Goal: Task Accomplishment & Management: Use online tool/utility

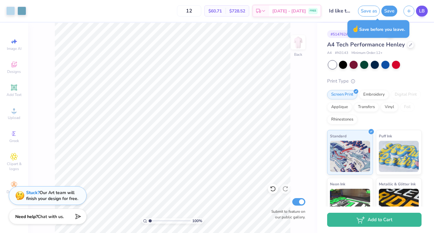
click at [420, 14] on span "LB" at bounding box center [422, 10] width 6 height 7
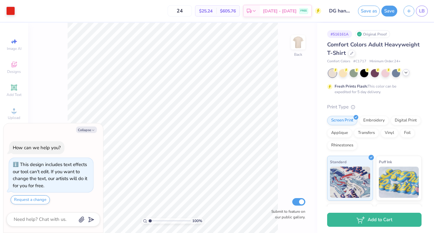
click at [406, 74] on icon at bounding box center [405, 72] width 5 height 5
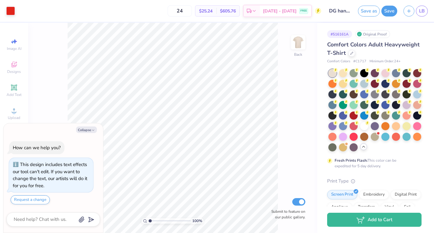
click at [379, 73] on div at bounding box center [374, 110] width 93 height 82
click at [383, 73] on div at bounding box center [385, 73] width 8 height 8
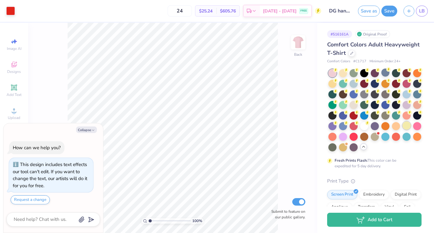
click at [409, 126] on div at bounding box center [406, 125] width 8 height 8
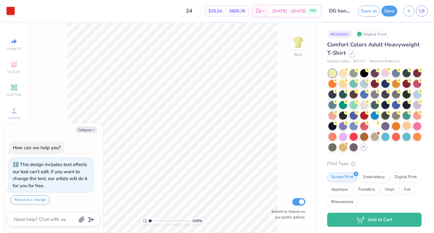
click at [336, 72] on div at bounding box center [332, 73] width 8 height 8
click at [342, 135] on div at bounding box center [343, 136] width 8 height 8
click at [387, 137] on div at bounding box center [385, 136] width 8 height 8
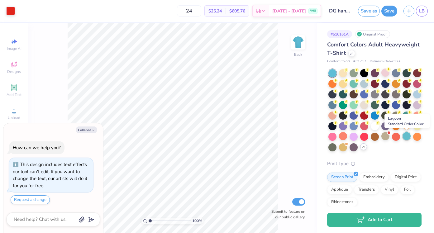
click at [406, 138] on div at bounding box center [406, 136] width 8 height 8
click at [418, 94] on div at bounding box center [417, 94] width 8 height 8
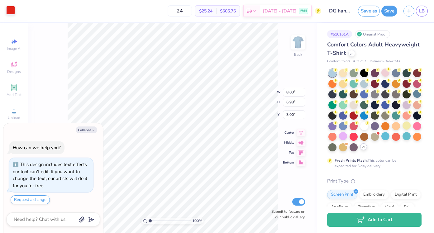
click at [15, 11] on div at bounding box center [10, 10] width 9 height 9
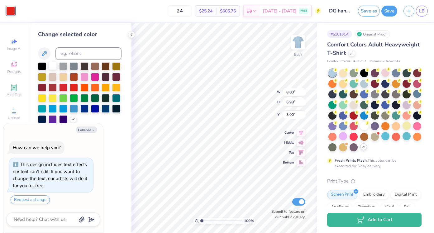
click at [52, 65] on div at bounding box center [53, 66] width 8 height 8
click at [324, 151] on div "# 516161A Original Proof Comfort Colors Adult Heavyweight T-Shirt Comfort Color…" at bounding box center [375, 197] width 117 height 348
click at [417, 127] on div at bounding box center [417, 125] width 8 height 8
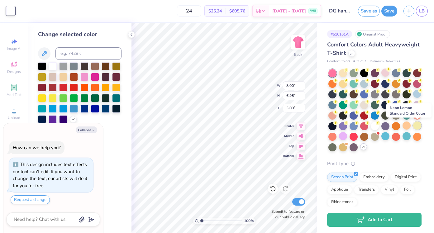
click at [416, 125] on div at bounding box center [417, 125] width 8 height 8
click at [384, 73] on div at bounding box center [385, 73] width 8 height 8
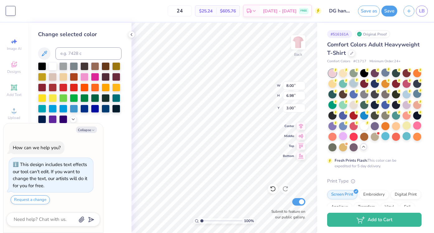
click at [353, 82] on div at bounding box center [353, 83] width 8 height 8
click at [355, 107] on div at bounding box center [353, 104] width 8 height 8
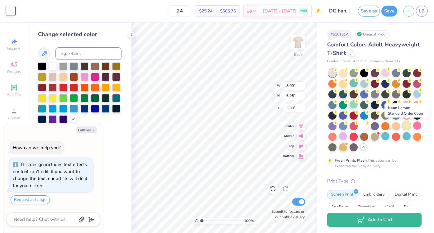
click at [409, 128] on div at bounding box center [406, 125] width 8 height 8
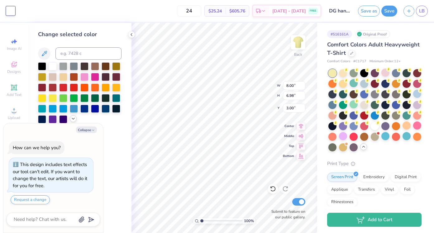
click at [72, 120] on icon at bounding box center [73, 118] width 5 height 5
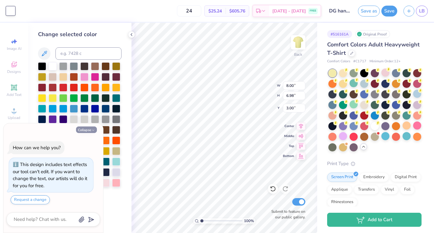
click at [86, 129] on button "Collapse" at bounding box center [86, 129] width 21 height 7
type textarea "x"
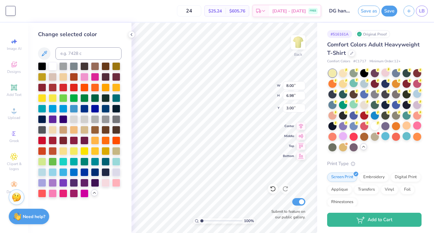
click at [121, 183] on div "Change selected color" at bounding box center [79, 128] width 103 height 210
click at [116, 182] on div at bounding box center [116, 182] width 8 height 8
click at [39, 170] on div at bounding box center [42, 172] width 8 height 8
click at [73, 152] on div at bounding box center [74, 150] width 8 height 8
click at [417, 94] on div at bounding box center [417, 94] width 8 height 8
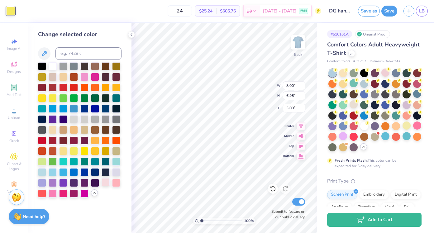
click at [104, 184] on div at bounding box center [106, 182] width 8 height 8
click at [116, 182] on div at bounding box center [116, 182] width 8 height 8
click at [366, 126] on div at bounding box center [364, 125] width 8 height 8
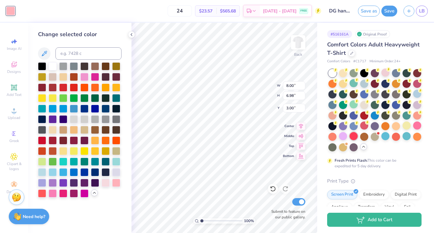
click at [355, 135] on div at bounding box center [353, 136] width 8 height 8
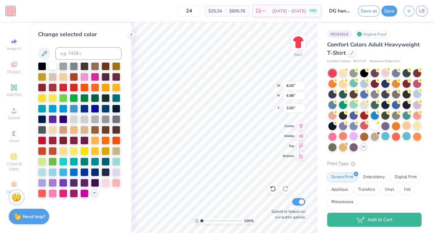
click at [52, 66] on div at bounding box center [53, 66] width 8 height 8
click at [365, 107] on div at bounding box center [364, 104] width 8 height 8
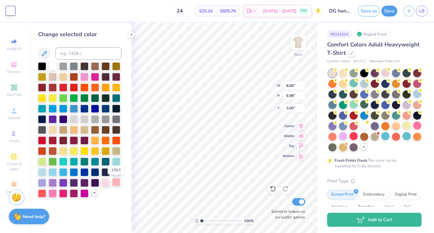
click at [116, 182] on div at bounding box center [116, 182] width 8 height 8
click at [52, 192] on div at bounding box center [53, 193] width 8 height 8
click at [54, 64] on div at bounding box center [53, 66] width 8 height 8
click at [115, 184] on div at bounding box center [116, 182] width 8 height 8
click at [386, 84] on div at bounding box center [385, 83] width 8 height 8
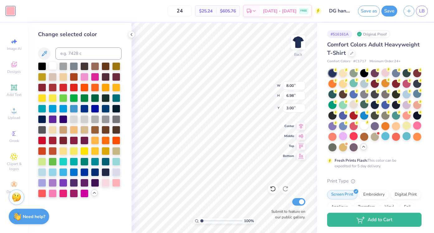
click at [55, 65] on div at bounding box center [53, 66] width 8 height 8
click at [409, 127] on div at bounding box center [406, 125] width 8 height 8
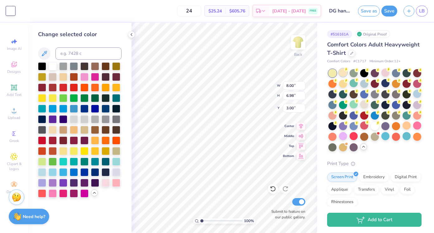
click at [344, 73] on div at bounding box center [343, 73] width 8 height 8
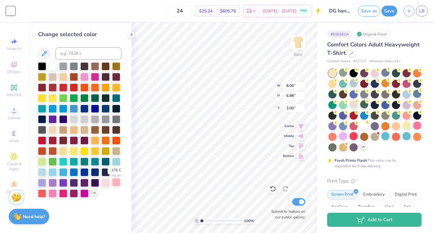
click at [113, 182] on div at bounding box center [116, 182] width 8 height 8
click at [52, 195] on div at bounding box center [53, 193] width 8 height 8
click at [87, 78] on div at bounding box center [84, 76] width 8 height 8
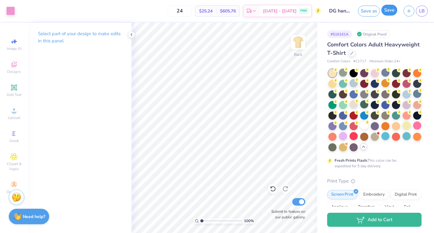
click at [396, 10] on button "Save" at bounding box center [389, 10] width 16 height 11
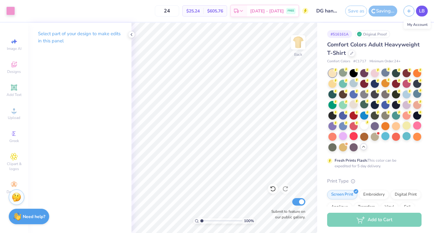
click at [424, 12] on span "LB" at bounding box center [422, 10] width 6 height 7
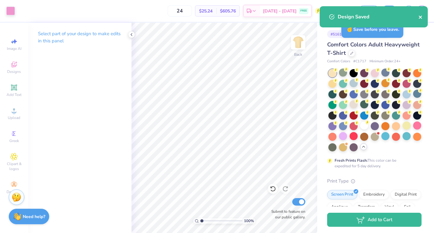
click at [421, 18] on icon "close" at bounding box center [420, 17] width 3 height 3
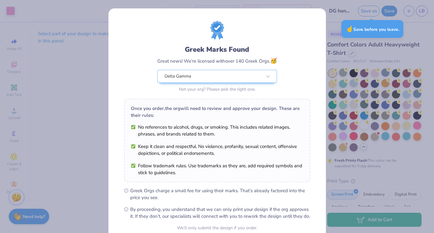
click at [289, 169] on li "Follow trademark rules. Use trademarks as they are, add required symbols and st…" at bounding box center [217, 169] width 173 height 14
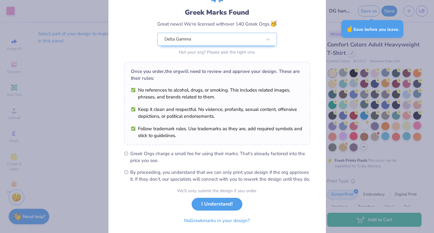
scroll to position [37, 0]
click at [220, 209] on button "I Understand!" at bounding box center [217, 202] width 51 height 13
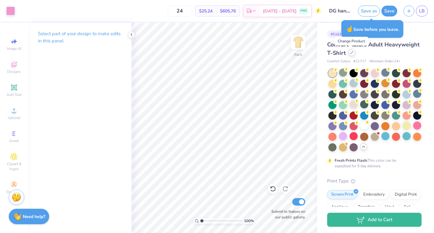
click at [353, 54] on div at bounding box center [351, 52] width 7 height 7
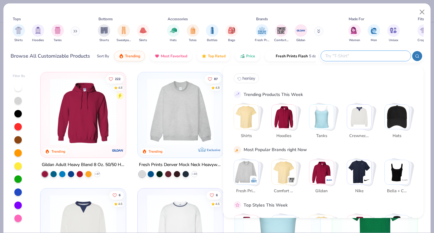
click at [391, 55] on input "text" at bounding box center [365, 55] width 82 height 7
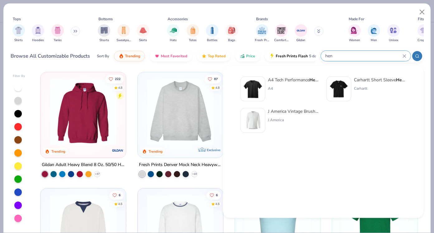
type input "hen"
click at [254, 89] on img at bounding box center [252, 88] width 19 height 19
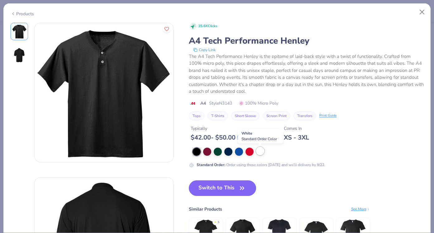
click at [262, 151] on div at bounding box center [260, 151] width 8 height 8
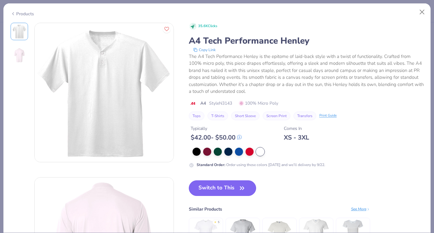
click at [213, 189] on button "Switch to This" at bounding box center [223, 188] width 68 height 16
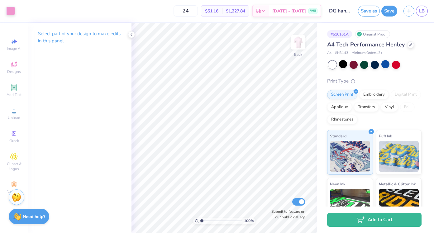
click at [404, 42] on div "A4 Tech Performance Henley" at bounding box center [374, 44] width 94 height 8
click at [407, 43] on div at bounding box center [410, 44] width 7 height 7
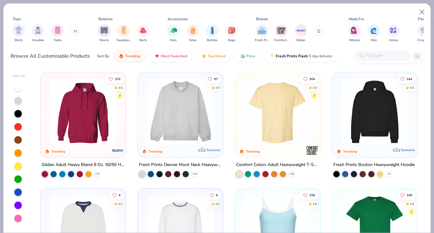
click at [259, 98] on img at bounding box center [277, 111] width 73 height 67
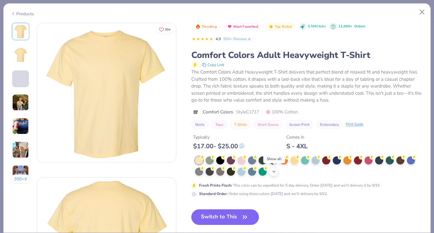
click at [275, 169] on icon at bounding box center [273, 171] width 5 height 5
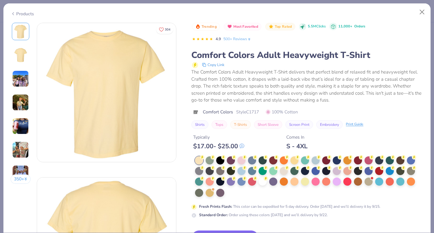
click at [199, 159] on div at bounding box center [199, 160] width 8 height 8
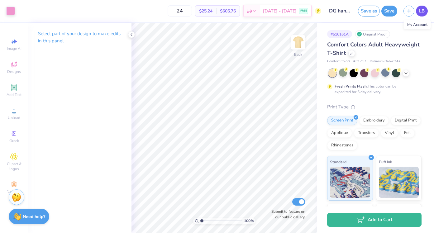
click at [424, 11] on span "LB" at bounding box center [422, 10] width 6 height 7
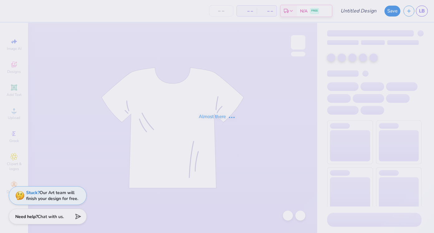
type input "Lauren Barber : Texas A&M University"
type input "24"
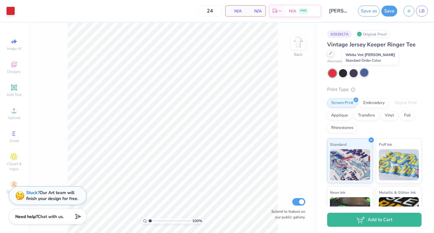
click at [365, 73] on div at bounding box center [364, 73] width 8 height 8
click at [343, 74] on div at bounding box center [343, 73] width 8 height 8
click at [353, 74] on div at bounding box center [353, 73] width 8 height 8
click at [425, 15] on div "LB" at bounding box center [422, 11] width 12 height 11
click at [424, 12] on span "LB" at bounding box center [422, 10] width 6 height 7
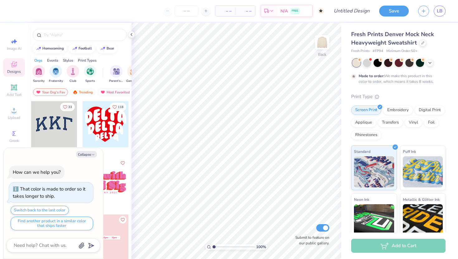
click at [59, 126] on div at bounding box center [54, 124] width 46 height 46
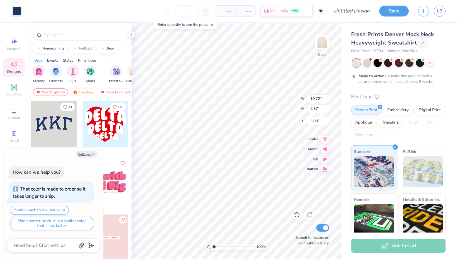
type textarea "x"
type input "3.00"
click at [91, 154] on icon "button" at bounding box center [93, 155] width 4 height 4
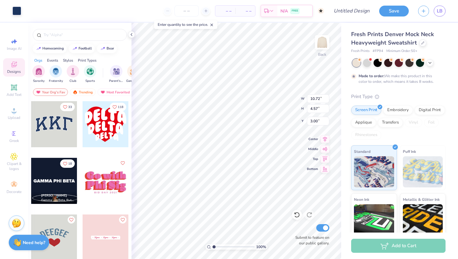
click at [129, 186] on div "33 118 18 Chloe Morato Gamma Phi Beta, Rutgers, The State University of New Jer…" at bounding box center [79, 191] width 103 height 181
click at [296, 214] on icon at bounding box center [297, 215] width 6 height 6
click at [295, 214] on icon at bounding box center [297, 215] width 6 height 6
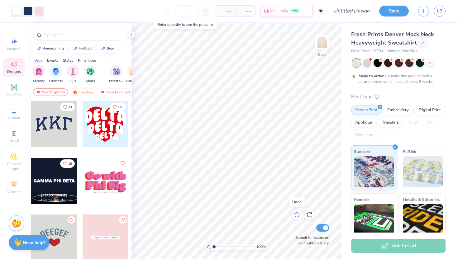
click at [295, 214] on icon at bounding box center [297, 215] width 6 height 6
click at [41, 242] on strong "Need help?" at bounding box center [34, 242] width 22 height 6
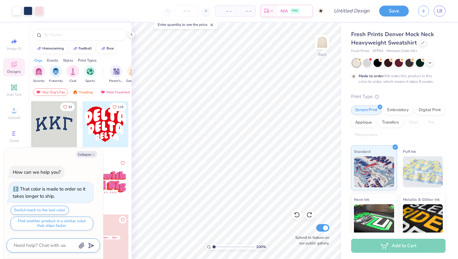
click at [47, 245] on textarea at bounding box center [44, 245] width 63 height 8
type textarea "x"
type textarea "i"
type textarea "x"
type textarea "id"
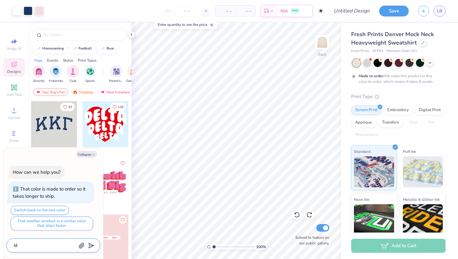
type textarea "x"
type textarea "id l"
type textarea "x"
type textarea "id li"
type textarea "x"
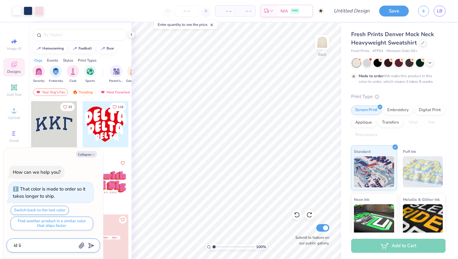
type textarea "id lie"
type textarea "x"
type textarea "id liek"
type textarea "x"
type textarea "id lie"
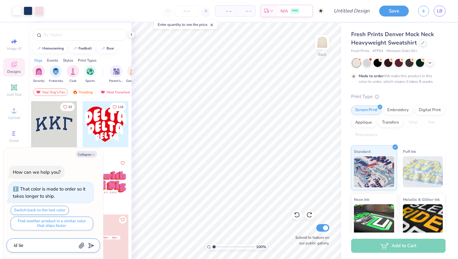
type textarea "x"
type textarea "id li"
type textarea "x"
type textarea "id lik"
type textarea "x"
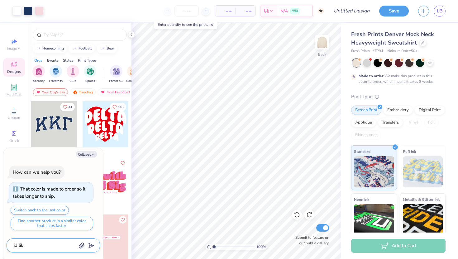
type textarea "id like"
type textarea "x"
type textarea "id like"
type textarea "x"
type textarea "id like t"
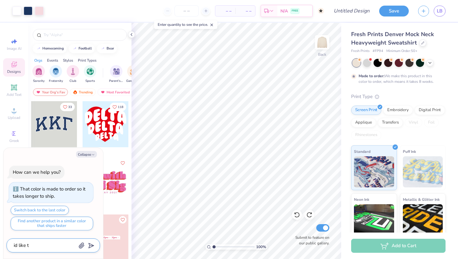
type textarea "x"
type textarea "id like to"
type textarea "x"
type textarea "id like to s"
type textarea "x"
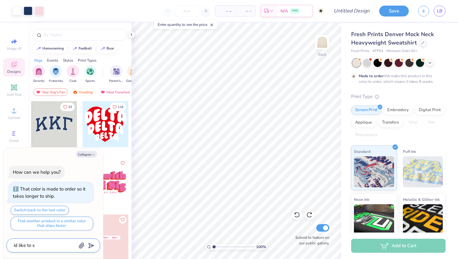
type textarea "id like to se"
type textarea "x"
type textarea "id like to see"
type textarea "x"
type textarea "id like to see"
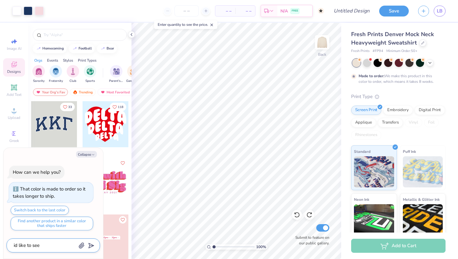
type textarea "x"
type textarea "id like to see t"
type textarea "x"
type textarea "id like to see th"
type textarea "x"
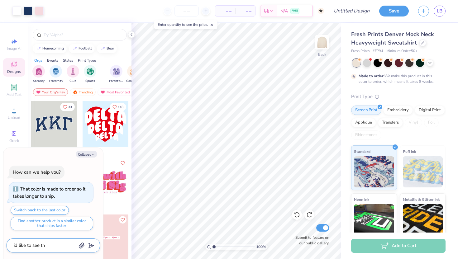
type textarea "id like to see thi"
type textarea "x"
type textarea "id like to see this"
type textarea "x"
type textarea "id like to see this"
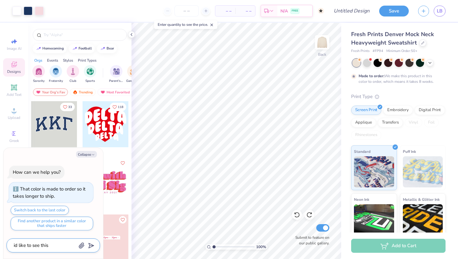
type textarea "x"
type textarea "id like to see this a"
type textarea "x"
type textarea "id like to see this"
type textarea "x"
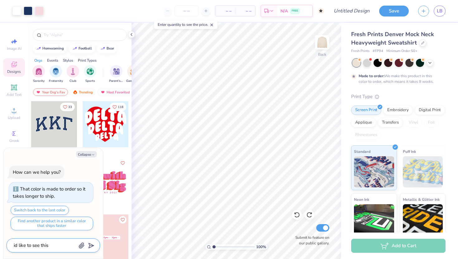
type textarea "id like to see this s"
type textarea "x"
type textarea "id like to see this sa"
type textarea "x"
type textarea "id like to see this say"
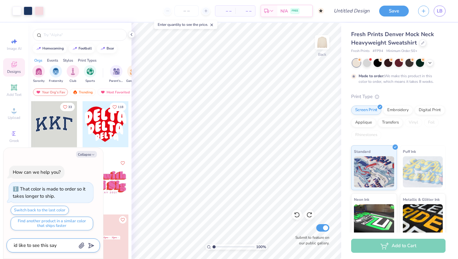
type textarea "x"
type textarea "id like to see this say"
type textarea "x"
type textarea "id like to see this say ""
type textarea "x"
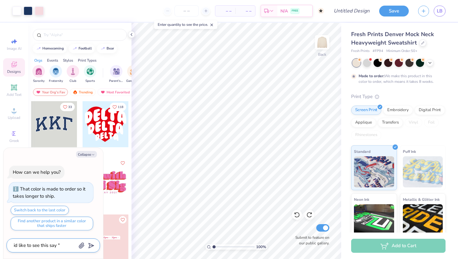
type textarea "id like to see this say "D"
type textarea "x"
type textarea "id like to see this say "DE"
type textarea "x"
type textarea "id like to see this say "DEE"
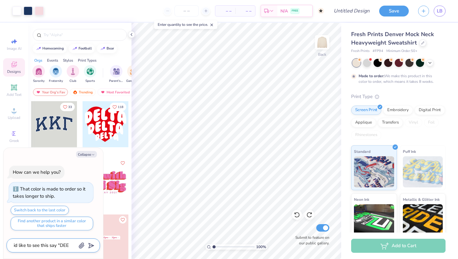
type textarea "x"
type textarea "id like to see this say "DEEG"
type textarea "x"
type textarea "id like to see this say "DEEGE"
type textarea "x"
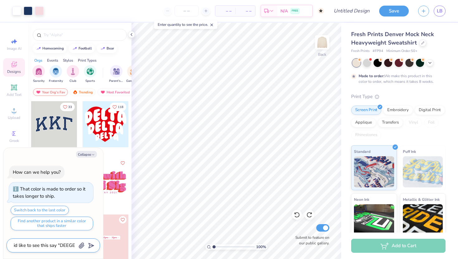
type textarea "id like to see this say "DEEGEE"
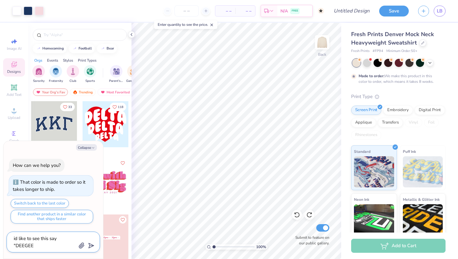
type textarea "x"
type textarea "id like to see this say "DEEGEE:"
type textarea "x"
type textarea "id like to see this say "DEEGEE"
type textarea "x"
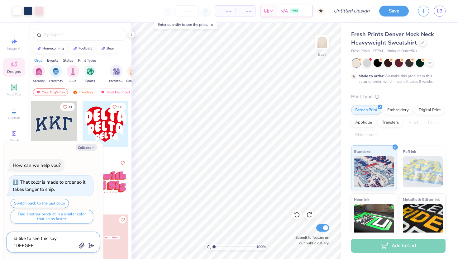
type textarea "id like to see this say "DEEGEE""
type textarea "x"
type textarea "id like to see this say "DEEGEE""
type textarea "x"
type textarea "id like to see this say "DEEGEE" w"
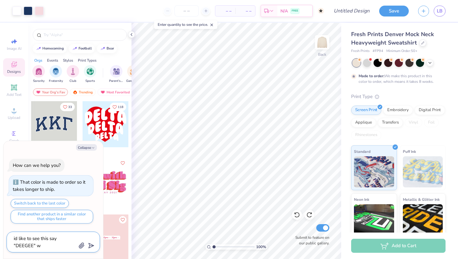
type textarea "x"
type textarea "id like to see this say "DEEGEE" wi"
type textarea "x"
type textarea "id like to see this say "DEEGEE" wit"
type textarea "x"
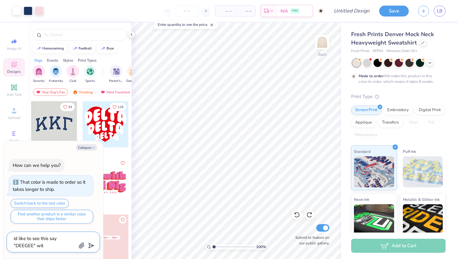
type textarea "id like to see this say "DEEGEE" with"
type textarea "x"
type textarea "id like to see this say "DEEGEE" wit"
type textarea "x"
type textarea "id like to see this say "DEEGEE" wi"
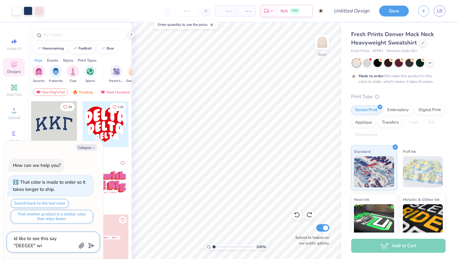
type textarea "x"
type textarea "id like to see this say "DEEGEE" w"
click at [364, 67] on div "Made to order: We make this product in this color to order, which means it take…" at bounding box center [398, 72] width 94 height 26
click at [365, 65] on div at bounding box center [367, 62] width 8 height 8
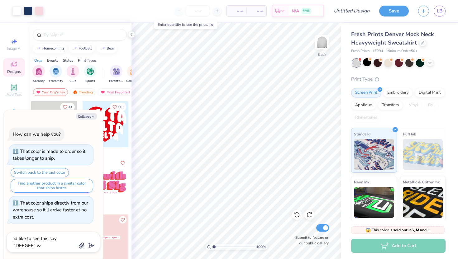
scroll to position [138, 0]
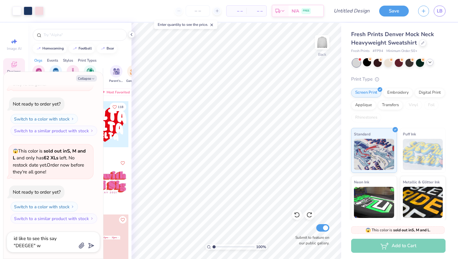
click at [430, 62] on polyline at bounding box center [430, 62] width 2 height 1
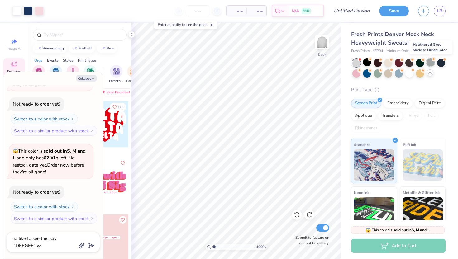
click at [429, 62] on div at bounding box center [430, 62] width 8 height 8
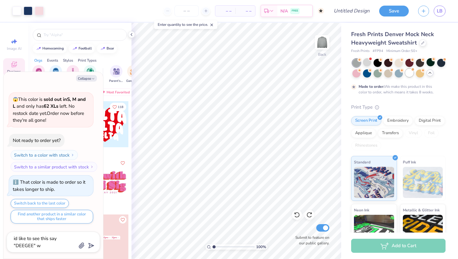
click at [407, 75] on div at bounding box center [409, 73] width 8 height 8
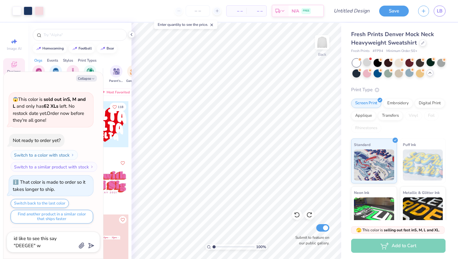
scroll to position [301, 0]
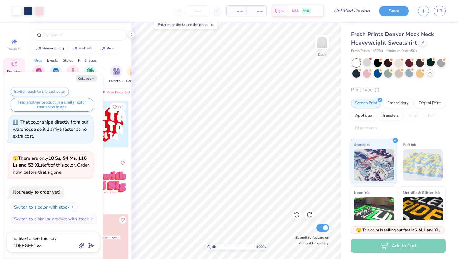
click at [371, 75] on div at bounding box center [398, 68] width 93 height 19
click at [367, 73] on div at bounding box center [367, 73] width 8 height 8
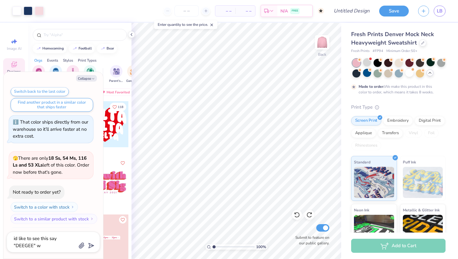
scroll to position [353, 0]
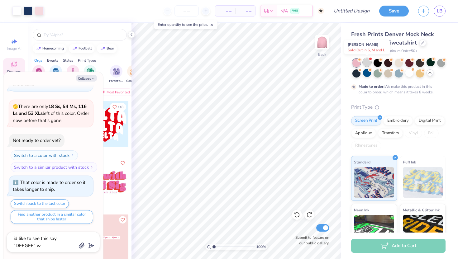
click at [365, 64] on div at bounding box center [367, 62] width 8 height 8
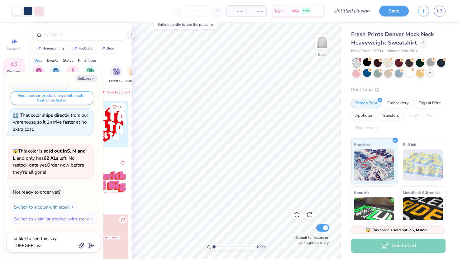
click at [387, 64] on div at bounding box center [388, 62] width 8 height 8
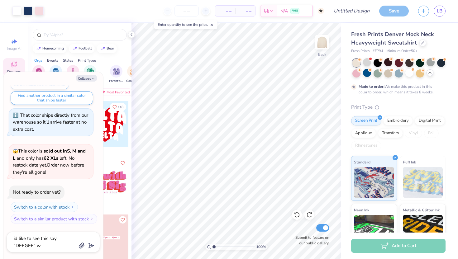
type textarea "x"
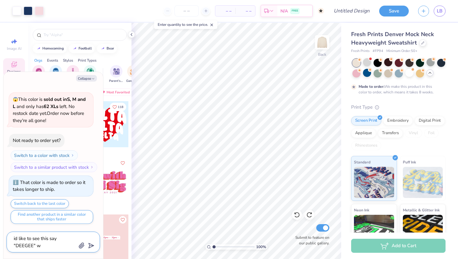
click at [43, 247] on textarea "id like to see this say "DEEGEE" w" at bounding box center [44, 241] width 63 height 15
type textarea "id like to see this say "DEEGEE" wi"
type textarea "x"
type textarea "id like to see this say "DEEGEE" wio"
type textarea "x"
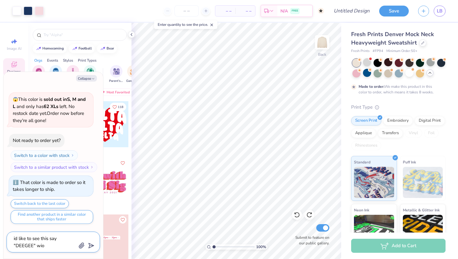
type textarea "id like to see this say "DEEGEE" wio]"
type textarea "x"
type textarea "id like to see this say "DEEGEE" wio]\"
type textarea "x"
type textarea "id like to see this say "DEEGEE" wio]"
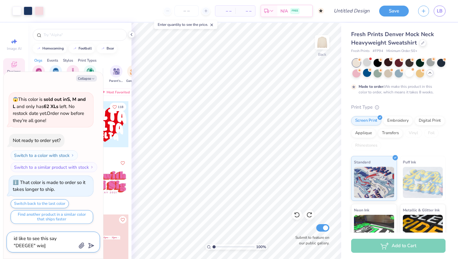
type textarea "x"
type textarea "id like to see this say "DEEGEE" wio"
type textarea "x"
type textarea "id like to see this say "DEEGEE" wi"
type textarea "x"
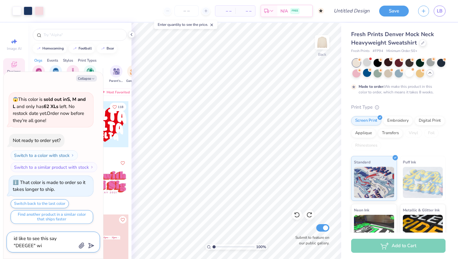
type textarea "id like to see this say "DEEGEE" wit"
type textarea "x"
type textarea "id like to see this say "DEEGEE" with"
type textarea "x"
type textarea "id like to see this say "DEEGEE" with"
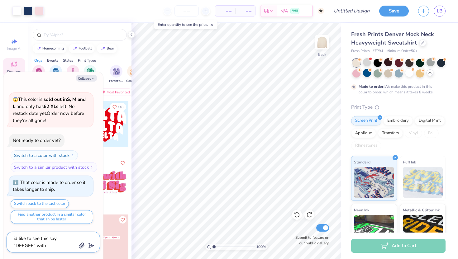
type textarea "x"
type textarea "id like to see this say "DEEGEE" with n"
type textarea "x"
type textarea "id like to see this say "DEEGEE" with no"
type textarea "x"
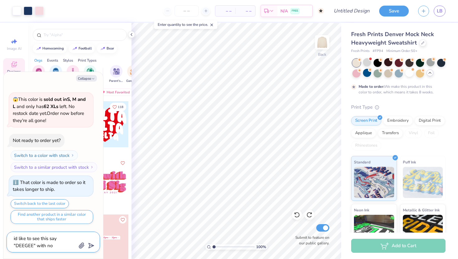
type textarea "id like to see this say "DEEGEE" with no"
type textarea "x"
type textarea "id like to see this say "DEEGEE" with no p"
type textarea "x"
type textarea "id like to see this say "DEEGEE" with no po"
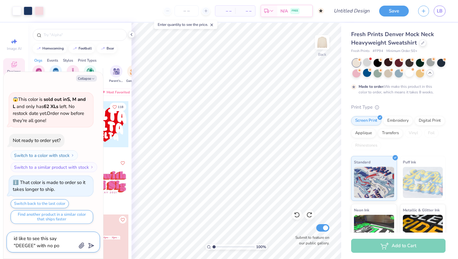
type textarea "x"
type textarea "id like to see this say "DEEGEE" with no pol"
type textarea "x"
type textarea "id like to see this say "DEEGEE" with no polk"
type textarea "x"
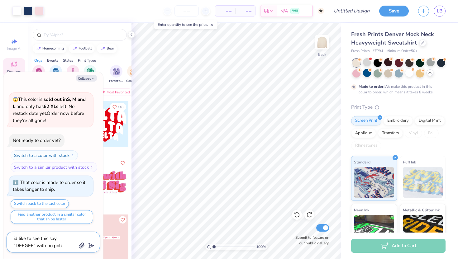
type textarea "id like to see this say "DEEGEE" with no polka"
type textarea "x"
type textarea "id like to see this say "DEEGEE" with no polka"
type textarea "x"
type textarea "id like to see this say "DEEGEE" with no polka d"
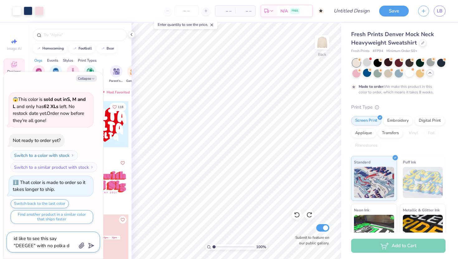
type textarea "x"
type textarea "id like to see this say "DEEGEE" with no polka do"
type textarea "x"
type textarea "id like to see this say "DEEGEE" with no polka dot"
type textarea "x"
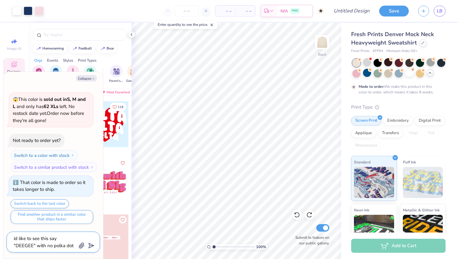
type textarea "id like to see this say "DEEGEE" with no polka dots"
type textarea "x"
type textarea "id like to see this say "DEEGEE" with no polka dots"
type textarea "x"
type textarea "id like to see this say "DEEGEE" with no polka dots an"
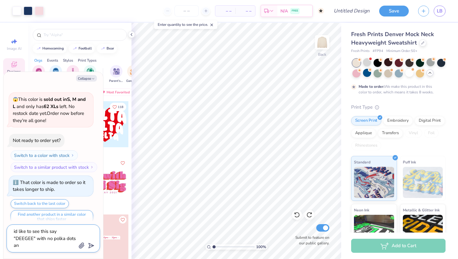
type textarea "x"
type textarea "id like to see this say "DEEGEE" with no polka dots and"
type textarea "x"
type textarea "id like to see this say "DEEGEE" with no polka dots and"
type textarea "x"
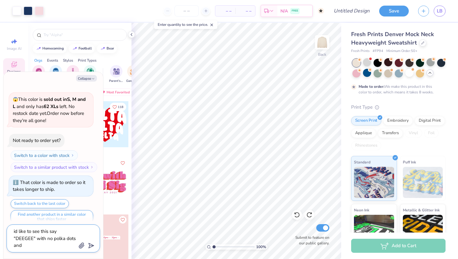
type textarea "id like to see this say "DEEGEE" with no polka dots and m"
type textarea "x"
type textarea "id like to see this say "DEEGEE" with no polka dots and ma"
type textarea "x"
type textarea "id like to see this say "DEEGEE" with no polka dots and mak"
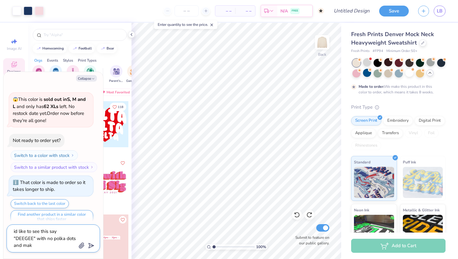
type textarea "x"
type textarea "id like to see this say "DEEGEE" with no polka dots and make"
type textarea "x"
type textarea "id like to see this say "DEEGEE" with no polka dots and make"
type textarea "x"
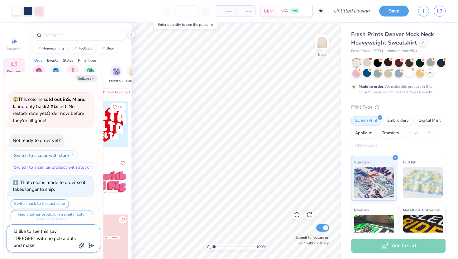
type textarea "id like to see this say "DEEGEE" with no polka dots and make t"
type textarea "x"
type textarea "id like to see this say "DEEGEE" with no polka dots and make th"
type textarea "x"
type textarea "id like to see this say "DEEGEE" with no polka dots and make the"
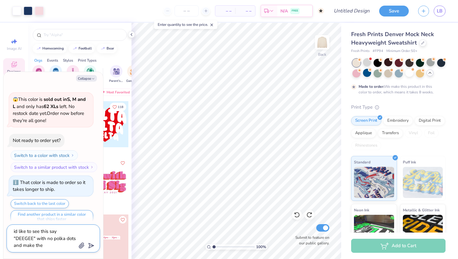
type textarea "x"
type textarea "id like to see this say "DEEGEE" with no polka dots and make the"
type textarea "x"
type textarea "id like to see this say "DEEGEE" with no polka dots and make the l"
type textarea "x"
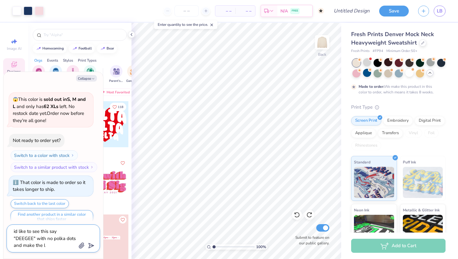
type textarea "id like to see this say "DEEGEE" with no polka dots and make the le"
type textarea "x"
type textarea "id like to see this say "DEEGEE" with no polka dots and make the let"
type textarea "x"
type textarea "id like to see this say "DEEGEE" with no polka dots and make the lett"
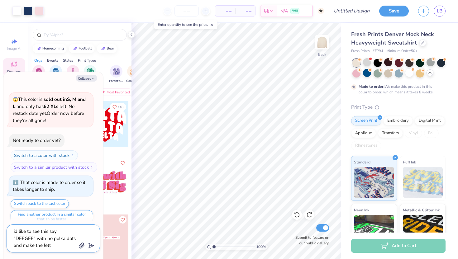
type textarea "x"
type textarea "id like to see this say "DEEGEE" with no polka dots and make the lette"
type textarea "x"
type textarea "id like to see this say "DEEGEE" with no polka dots and make the letter"
type textarea "x"
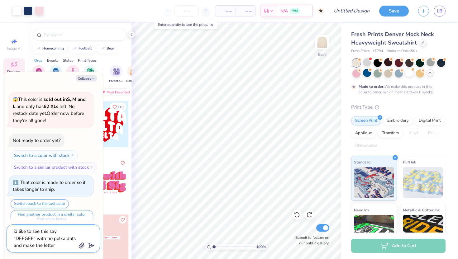
type textarea "id like to see this say "DEEGEE" with no polka dots and make the letters"
type textarea "x"
type textarea "id like to see this say "DEEGEE" with no polka dots and make the letters"
type textarea "x"
type textarea "id like to see this say "DEEGEE" with no polka dots and make the letters w"
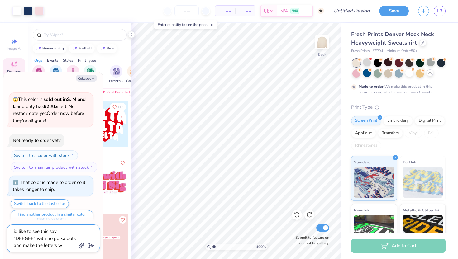
type textarea "x"
type textarea "id like to see this say "DEEGEE" with no polka dots and make the letters wh"
type textarea "x"
type textarea "id like to see this say "DEEGEE" with no polka dots and make the letters whi"
type textarea "x"
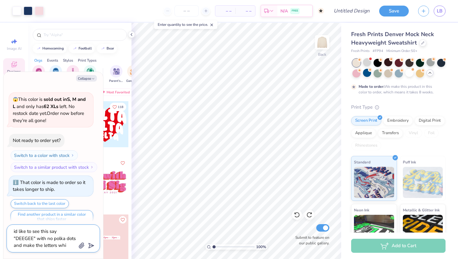
type textarea "id like to see this say "DEEGEE" with no polka dots and make the letters whit"
type textarea "x"
type textarea "id like to see this say "DEEGEE" with no polka dots and make the letters white"
type textarea "x"
type textarea "id like to see this say "DEEGEE" with no polka dots and make the letters white"
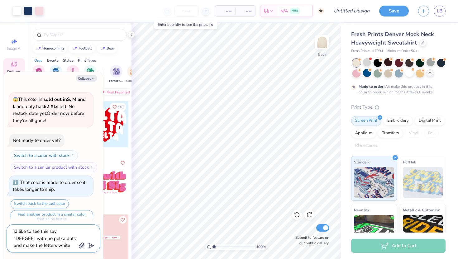
type textarea "x"
type textarea "id like to see this say "DEEGEE" with no polka dots and make the letters white w"
type textarea "x"
type textarea "id like to see this say "DEEGEE" with no polka dots and make the letters white …"
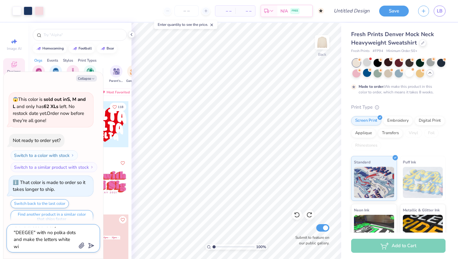
type textarea "x"
type textarea "id like to see this say "DEEGEE" with no polka dots and make the letters white …"
click at [363, 63] on div at bounding box center [367, 62] width 8 height 8
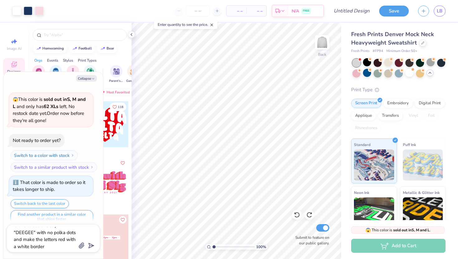
scroll to position [650, 0]
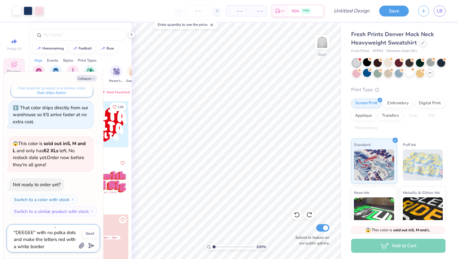
click at [93, 243] on button "submit" at bounding box center [90, 245] width 7 height 7
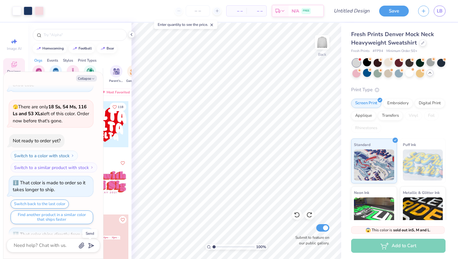
scroll to position [981, 0]
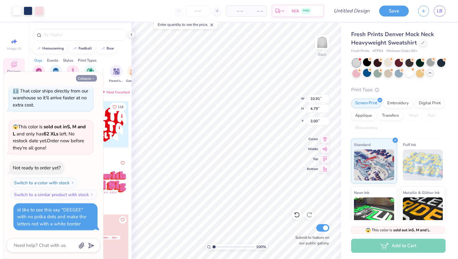
click at [92, 78] on icon "button" at bounding box center [93, 79] width 4 height 4
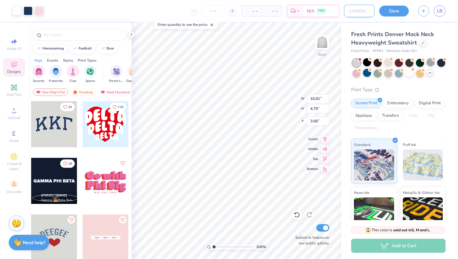
click input "Design Title"
click button "Save"
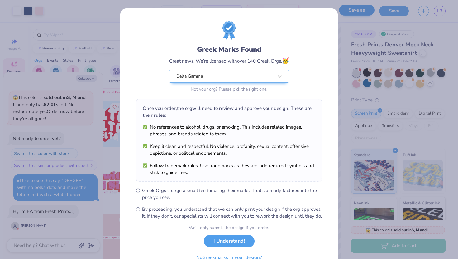
scroll to position [1047, 0]
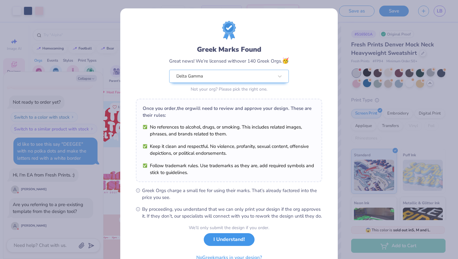
click button "I Understand!"
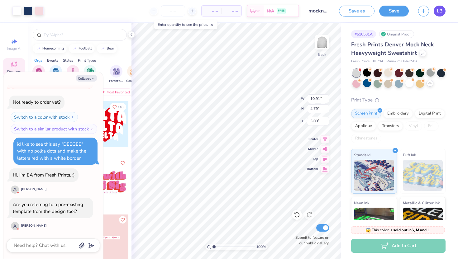
click link "LB"
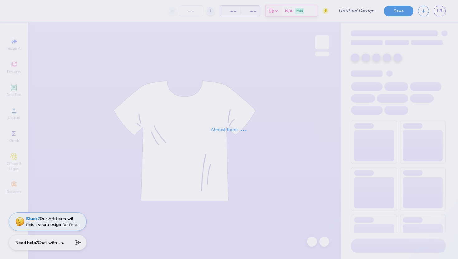
type input "[PERSON_NAME]"
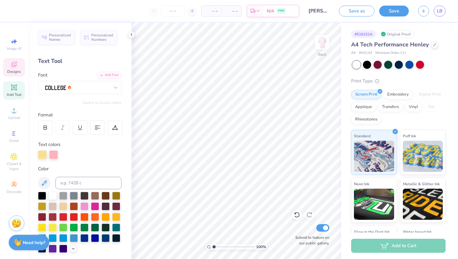
click at [15, 73] on span "Designs" at bounding box center [14, 71] width 14 height 5
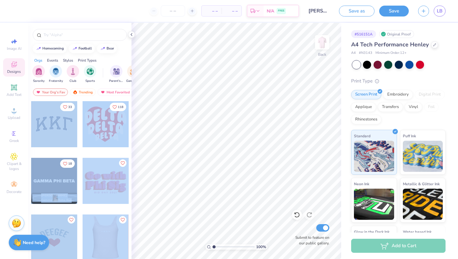
drag, startPoint x: 129, startPoint y: 207, endPoint x: 117, endPoint y: 258, distance: 52.2
click at [117, 258] on div "33 118 18 [PERSON_NAME] Gamma Phi Beta, Rutgers, The [GEOGRAPHIC_DATA][US_STATE]" at bounding box center [79, 191] width 103 height 181
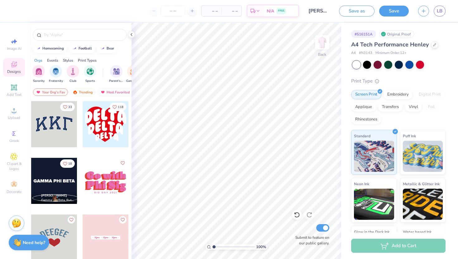
click at [129, 191] on div "33 118 18 Chloe Morato Gamma Phi Beta, Rutgers, The State University of New Jer…" at bounding box center [79, 191] width 103 height 181
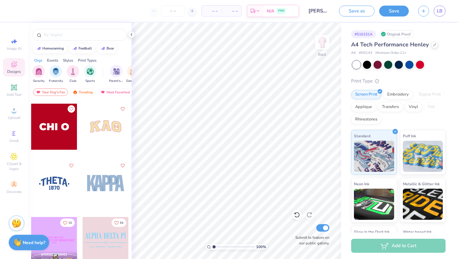
scroll to position [187, 0]
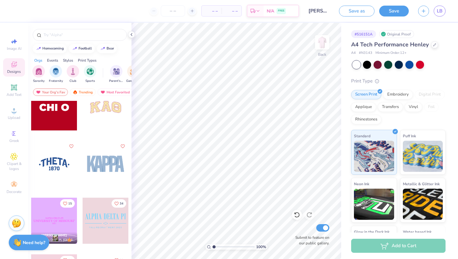
click at [104, 164] on div at bounding box center [106, 164] width 46 height 46
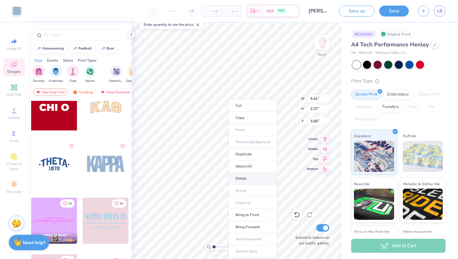
click at [235, 175] on li "Delete" at bounding box center [252, 179] width 49 height 12
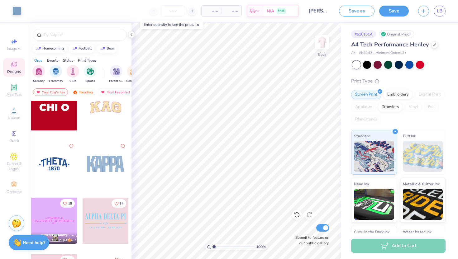
click at [118, 230] on div at bounding box center [106, 221] width 46 height 46
click at [297, 213] on icon at bounding box center [297, 215] width 6 height 6
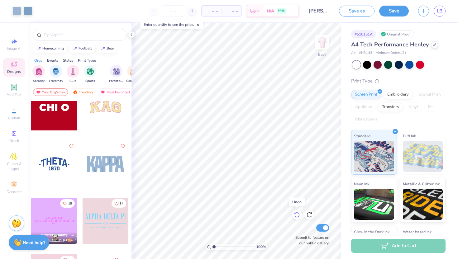
click at [297, 213] on icon at bounding box center [297, 215] width 6 height 6
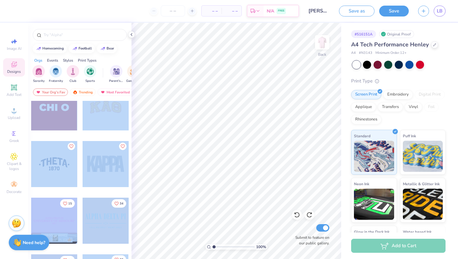
drag, startPoint x: 129, startPoint y: 178, endPoint x: 113, endPoint y: 259, distance: 81.8
click at [113, 259] on div "15 Olivia Dilley Alpha Delta Pi, University of Missouri 34 26 23 18" at bounding box center [79, 191] width 103 height 181
click at [113, 259] on button "23" at bounding box center [118, 259] width 15 height 8
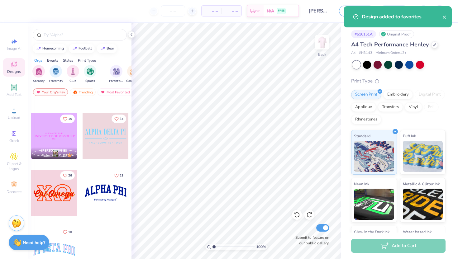
scroll to position [272, 0]
click at [68, 189] on div at bounding box center [54, 192] width 46 height 46
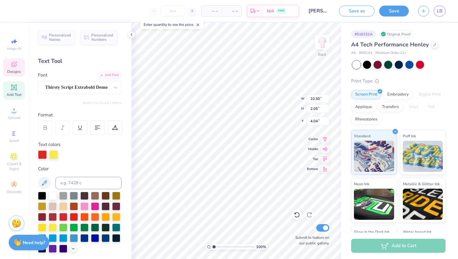
type input "4.04"
type input "6.12"
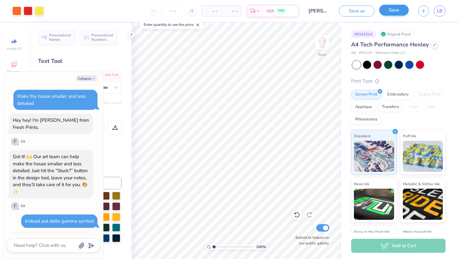
scroll to position [313, 0]
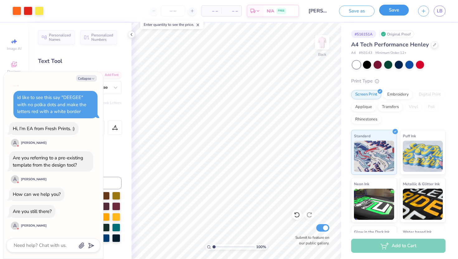
click at [394, 13] on button "Save" at bounding box center [394, 10] width 30 height 11
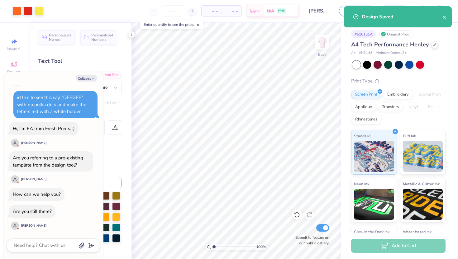
click at [448, 18] on div "Design Saved" at bounding box center [397, 16] width 108 height 21
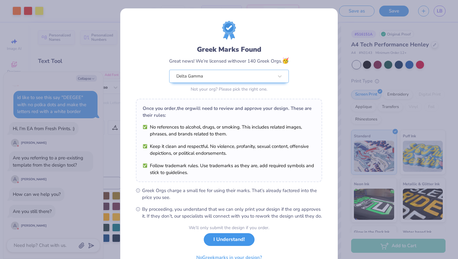
type textarea "x"
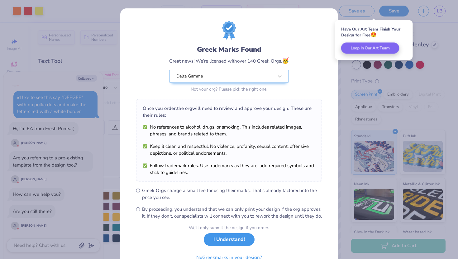
click at [235, 246] on button "I Understand!" at bounding box center [229, 239] width 51 height 13
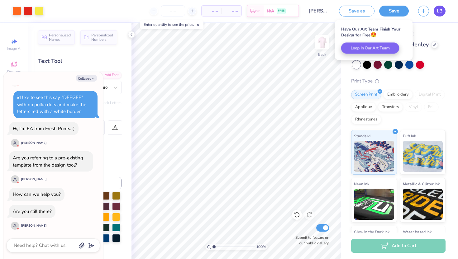
click at [443, 10] on link "LB" at bounding box center [439, 11] width 12 height 11
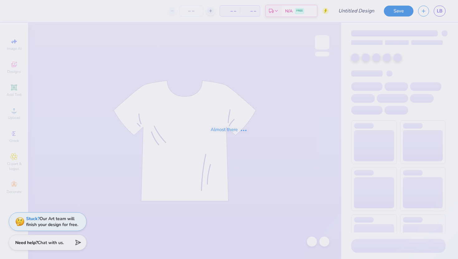
type input "DG hand shirt"
type input "24"
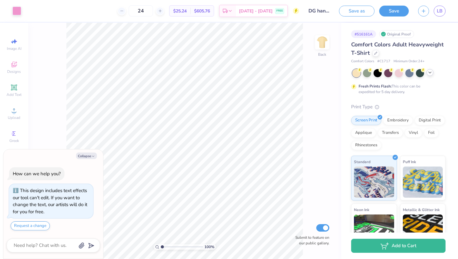
click at [428, 74] on icon at bounding box center [429, 72] width 5 height 5
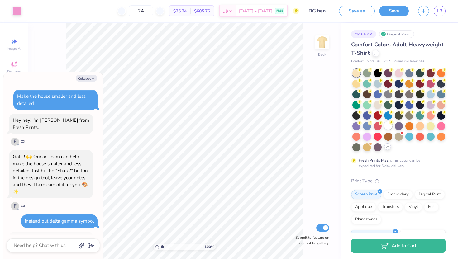
scroll to position [363, 0]
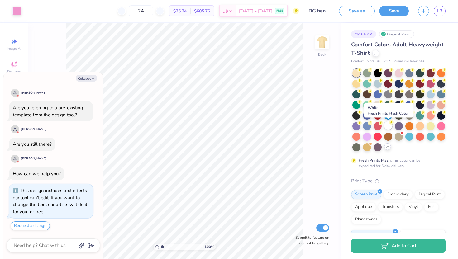
click at [387, 129] on div at bounding box center [388, 125] width 8 height 8
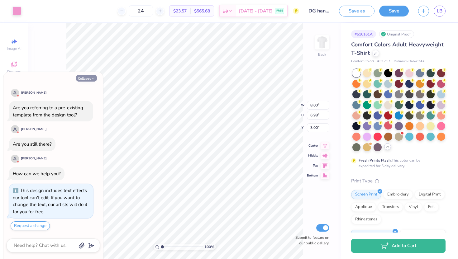
click at [90, 78] on button "Collapse" at bounding box center [86, 78] width 21 height 7
type textarea "x"
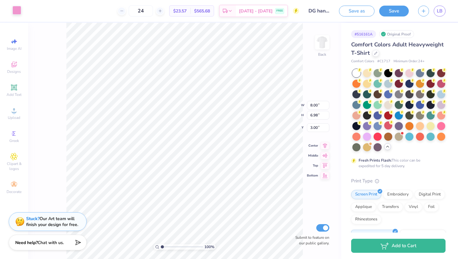
click at [16, 15] on div at bounding box center [16, 10] width 9 height 9
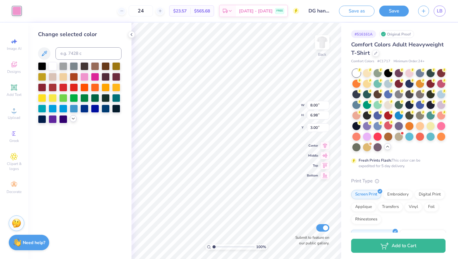
click at [75, 118] on icon at bounding box center [73, 118] width 5 height 5
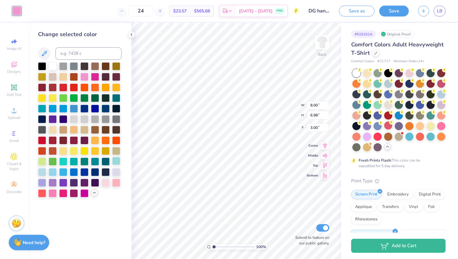
click at [113, 161] on div at bounding box center [116, 161] width 8 height 8
click at [93, 170] on div at bounding box center [95, 172] width 8 height 8
click at [41, 140] on div at bounding box center [42, 140] width 8 height 8
click at [53, 193] on div at bounding box center [53, 193] width 8 height 8
click at [41, 183] on div at bounding box center [42, 182] width 8 height 8
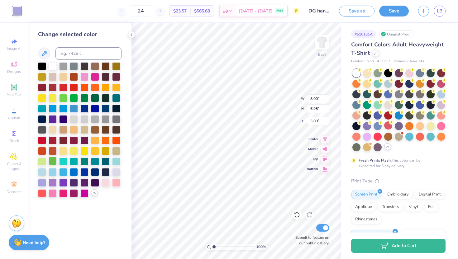
click at [56, 164] on div at bounding box center [53, 161] width 8 height 8
click at [75, 89] on div at bounding box center [74, 87] width 8 height 8
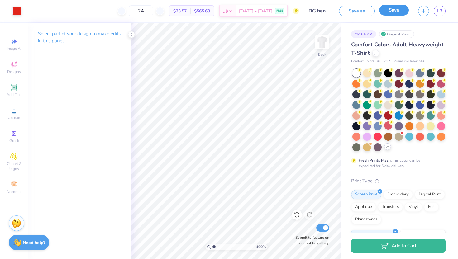
click at [392, 11] on button "Save" at bounding box center [394, 10] width 30 height 11
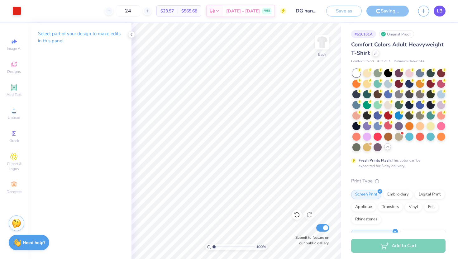
click at [441, 12] on span "LB" at bounding box center [440, 10] width 6 height 7
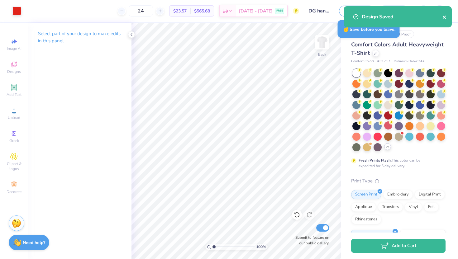
click at [444, 16] on icon "close" at bounding box center [444, 17] width 4 height 5
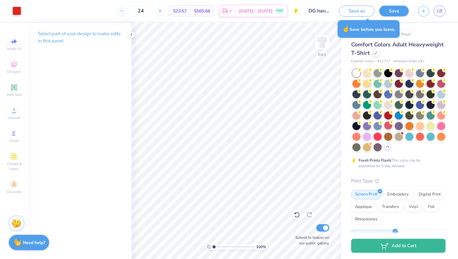
click at [443, 12] on body "Art colors 24 $23.57 Per Item $565.68 Total Est. Delivery [DATE] - [DATE] FREE …" at bounding box center [229, 129] width 458 height 259
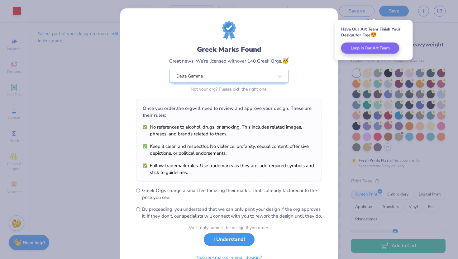
click at [238, 245] on button "I Understand!" at bounding box center [229, 239] width 51 height 13
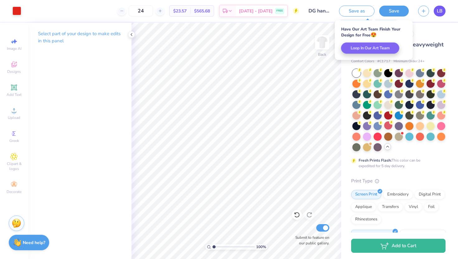
click at [440, 15] on link "LB" at bounding box center [439, 11] width 12 height 11
